Goal: Check status: Check status

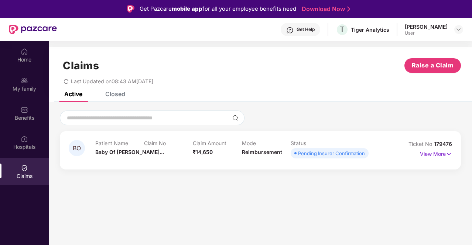
click at [311, 154] on div "Pending Insurer Confirmation" at bounding box center [331, 153] width 67 height 7
click at [441, 156] on p "View More" at bounding box center [436, 153] width 32 height 10
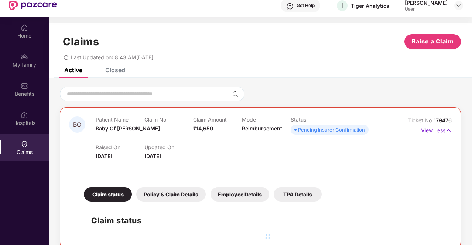
scroll to position [41, 0]
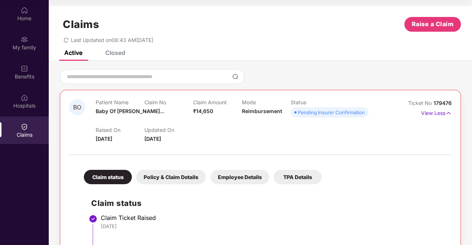
click at [168, 176] on div "Policy & Claim Details" at bounding box center [170, 177] width 69 height 14
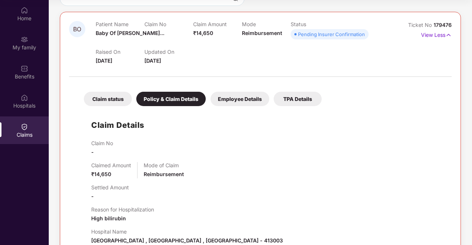
scroll to position [148, 0]
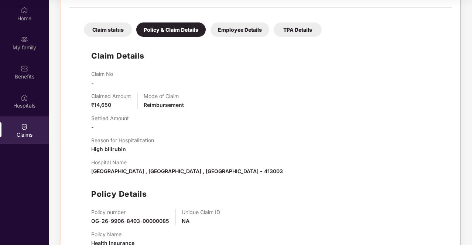
click at [250, 31] on div "Employee Details" at bounding box center [239, 30] width 59 height 14
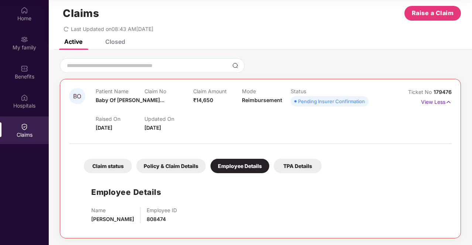
click at [295, 162] on div "TPA Details" at bounding box center [297, 166] width 48 height 14
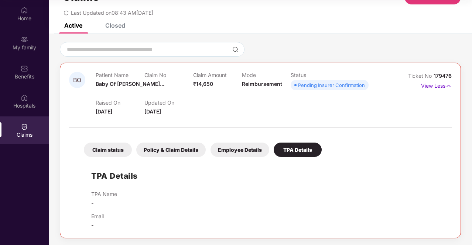
click at [193, 146] on div "Policy & Claim Details" at bounding box center [170, 150] width 69 height 14
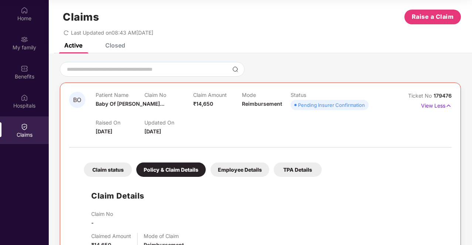
scroll to position [0, 0]
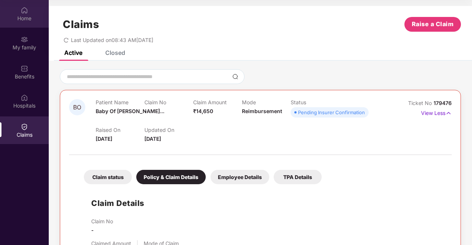
click at [17, 17] on div "Home" at bounding box center [24, 18] width 49 height 7
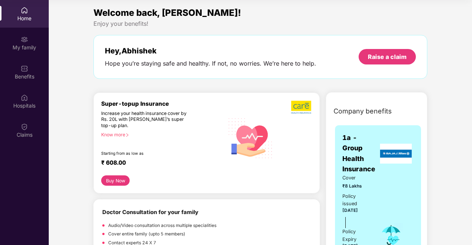
click at [17, 17] on div "Home" at bounding box center [24, 18] width 49 height 7
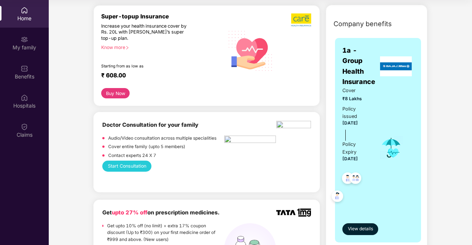
scroll to position [88, 0]
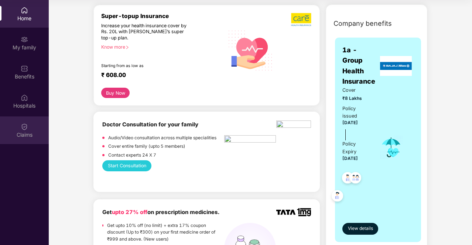
click at [36, 124] on div "Claims" at bounding box center [24, 131] width 49 height 28
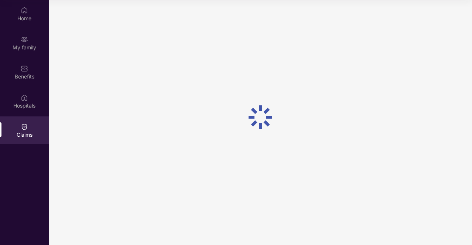
scroll to position [0, 0]
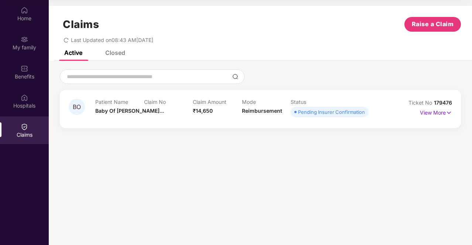
click at [318, 111] on div "Pending Insurer Confirmation" at bounding box center [331, 111] width 67 height 7
